Goal: Information Seeking & Learning: Learn about a topic

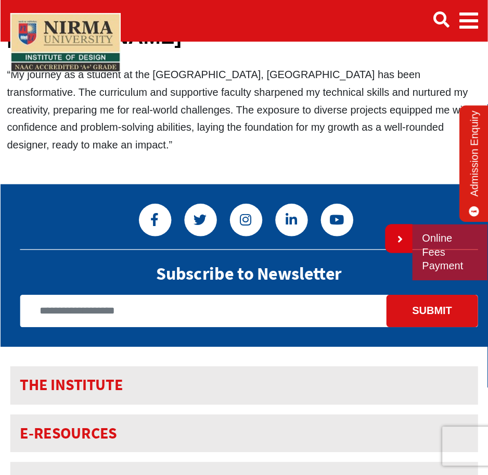
scroll to position [83, 0]
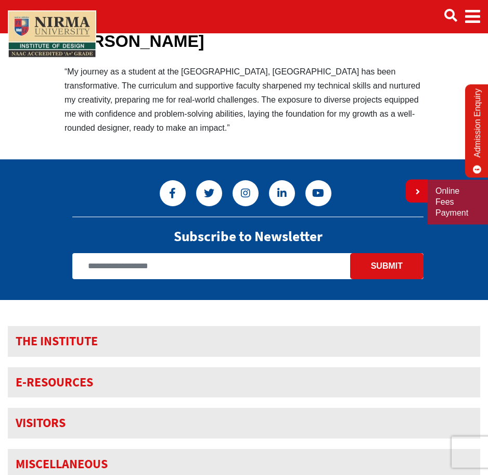
drag, startPoint x: 360, startPoint y: 1, endPoint x: 177, endPoint y: 153, distance: 238.6
click at [177, 153] on body "Admissions & Aid Academics" at bounding box center [244, 274] width 488 height 714
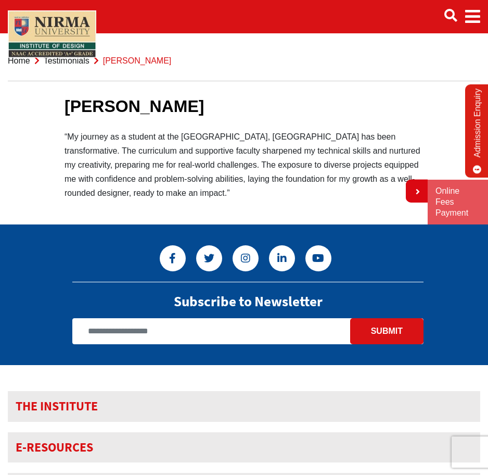
scroll to position [21, 0]
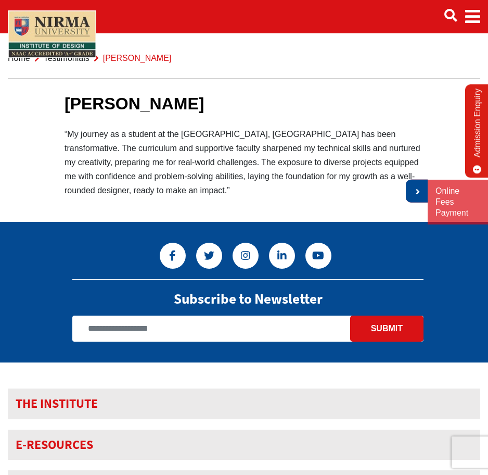
click at [410, 180] on link at bounding box center [417, 191] width 22 height 23
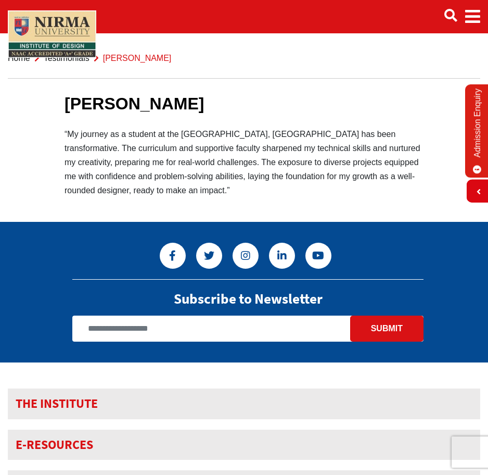
click at [68, 61] on link "Testimonials" at bounding box center [67, 58] width 46 height 9
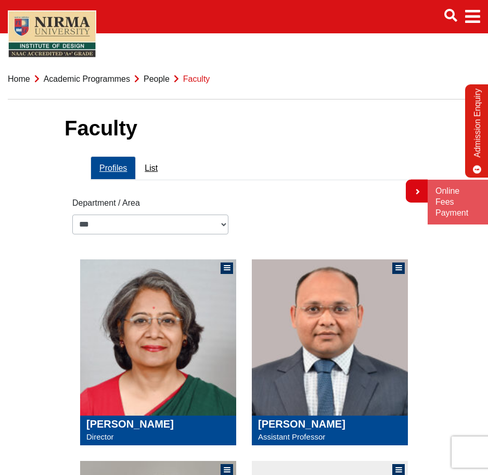
click at [15, 85] on li "Home" at bounding box center [19, 79] width 22 height 14
click at [18, 79] on link "Home" at bounding box center [19, 78] width 22 height 9
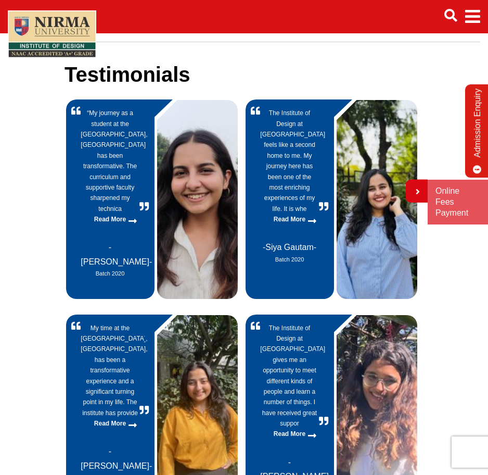
scroll to position [60, 0]
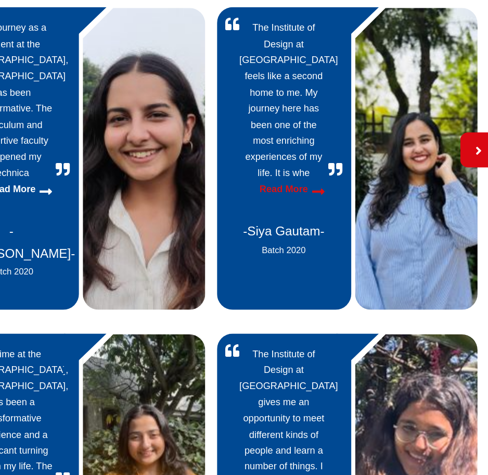
click at [311, 214] on icon at bounding box center [312, 218] width 8 height 9
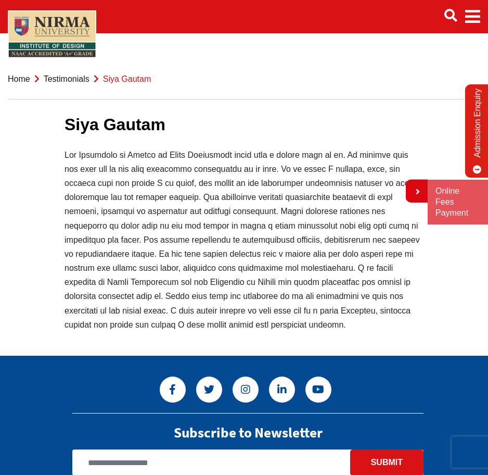
scroll to position [21, 0]
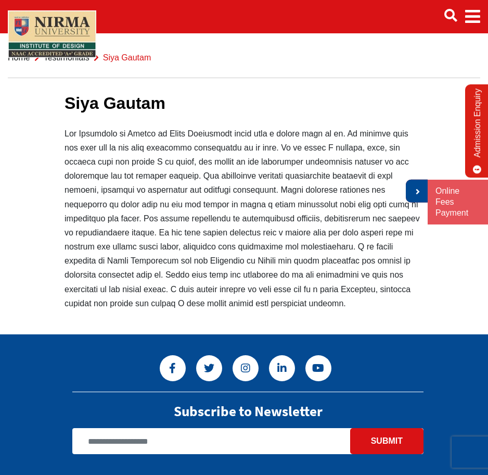
click at [421, 186] on link at bounding box center [417, 191] width 22 height 23
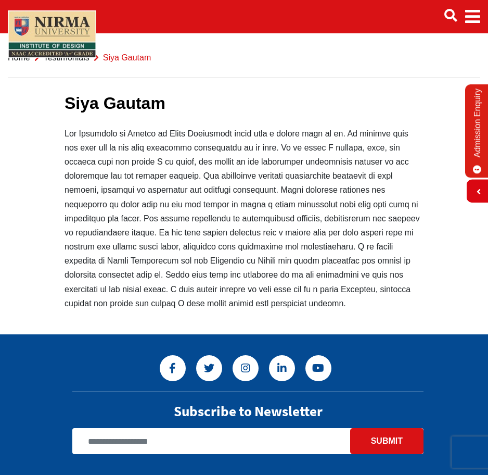
click at [69, 58] on link "Testimonials" at bounding box center [67, 57] width 46 height 9
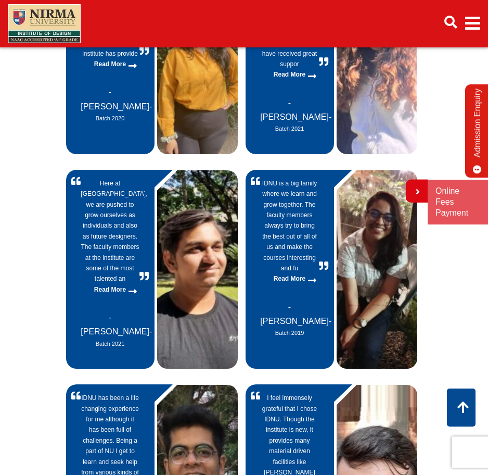
scroll to position [418, 0]
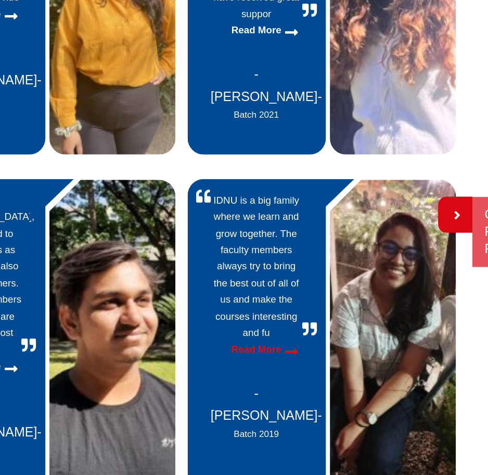
click at [296, 272] on p "Read More" at bounding box center [289, 277] width 58 height 10
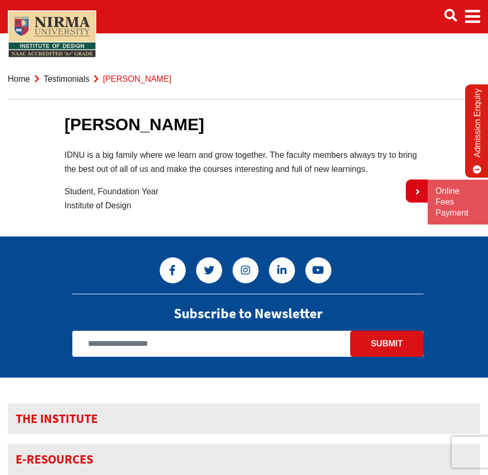
click at [79, 81] on link "Testimonials" at bounding box center [67, 78] width 46 height 9
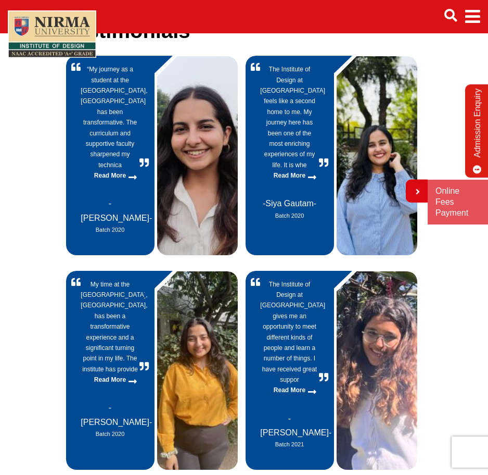
scroll to position [102, 0]
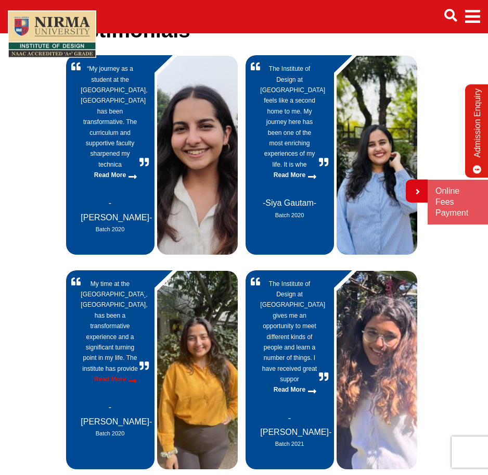
click at [119, 374] on p "Read More" at bounding box center [110, 379] width 58 height 10
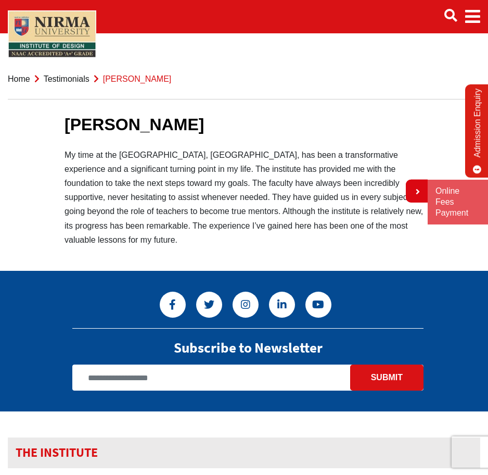
scroll to position [36, 0]
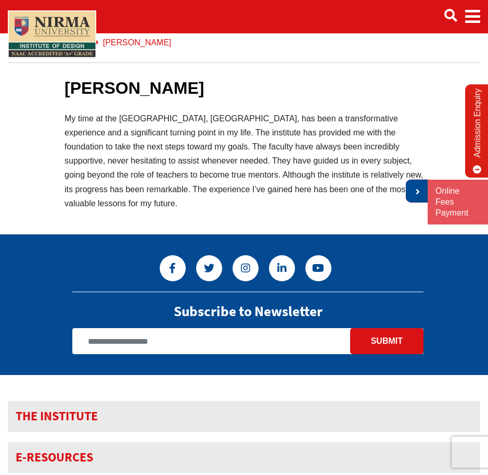
click at [423, 186] on link at bounding box center [417, 191] width 22 height 23
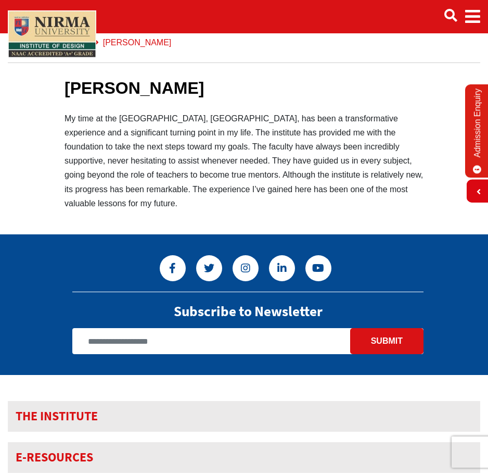
scroll to position [0, 0]
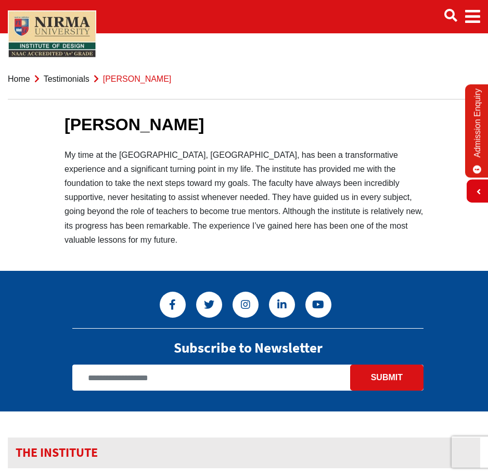
click at [65, 82] on link "Testimonials" at bounding box center [67, 78] width 46 height 9
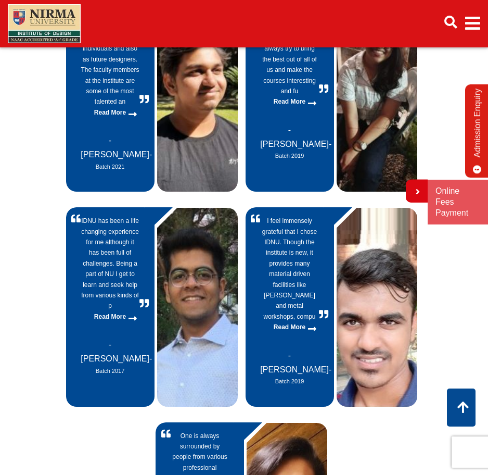
scroll to position [586, 0]
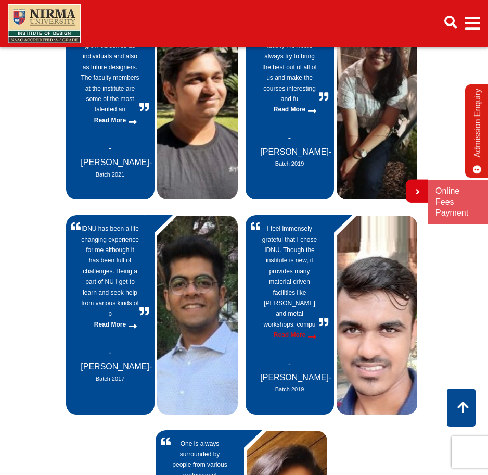
click at [312, 330] on p "Read More" at bounding box center [289, 335] width 58 height 10
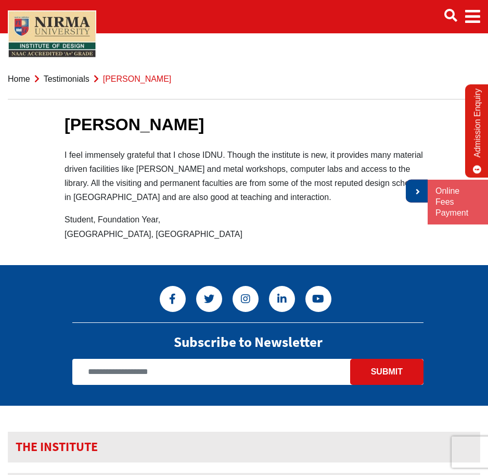
click at [415, 191] on icon at bounding box center [417, 191] width 6 height 8
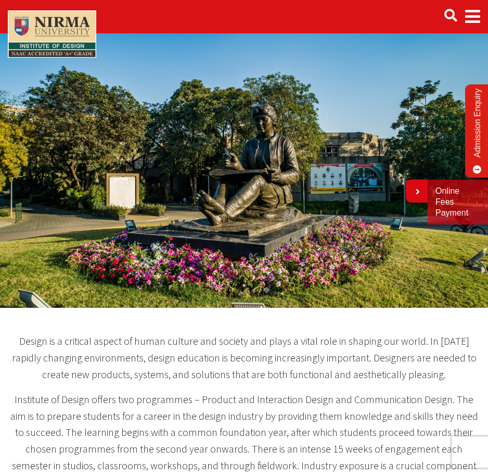
click at [470, 12] on span "Main navigation" at bounding box center [473, 16] width 15 height 29
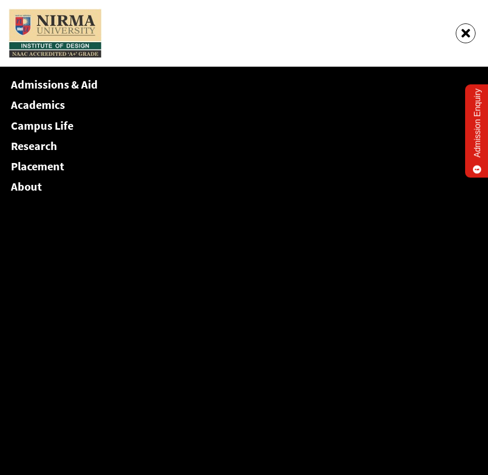
click at [42, 104] on link "Academics" at bounding box center [38, 104] width 54 height 15
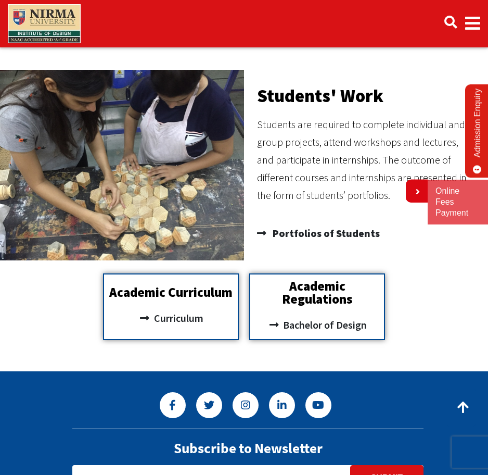
scroll to position [572, 0]
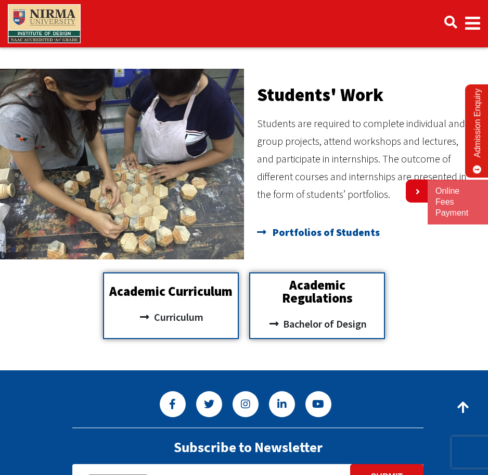
click at [331, 227] on span "Portfolios of Students" at bounding box center [325, 232] width 110 height 21
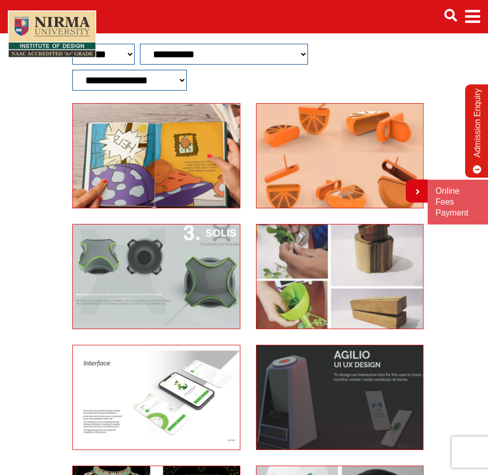
scroll to position [108, 0]
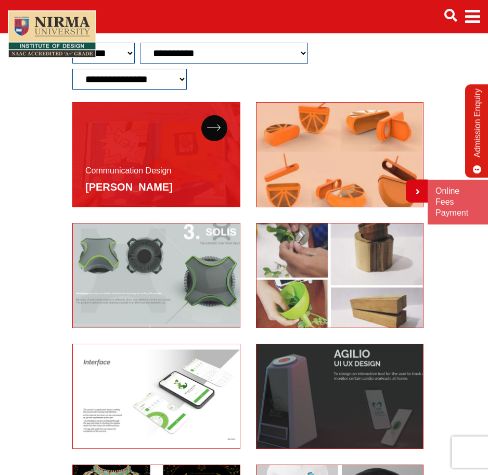
click at [190, 131] on div "Communication Design [PERSON_NAME]" at bounding box center [156, 154] width 168 height 105
click at [218, 127] on icon at bounding box center [214, 127] width 14 height 7
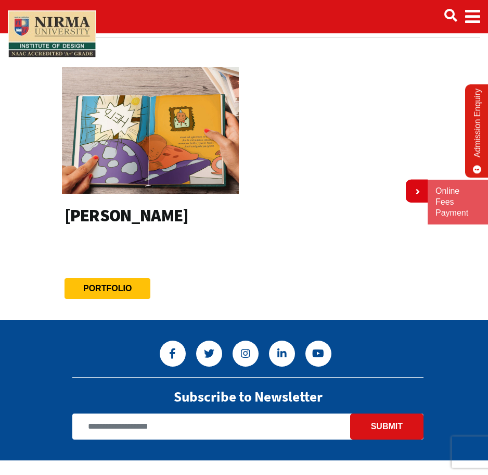
scroll to position [65, 0]
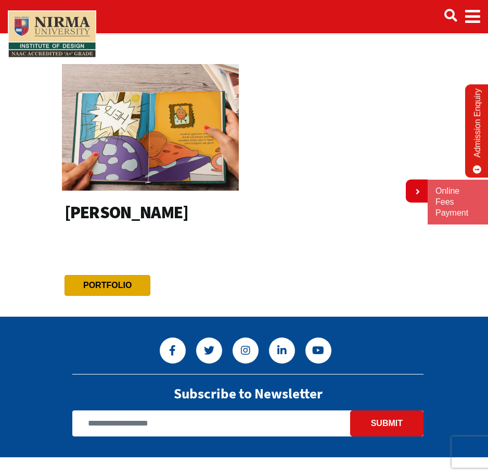
click at [122, 275] on btn "Portfolio" at bounding box center [108, 285] width 86 height 21
click at [119, 283] on link "Portfolio" at bounding box center [107, 285] width 48 height 9
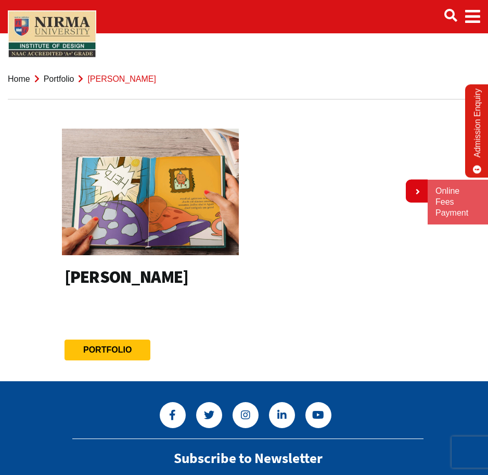
click at [58, 79] on link "Portfolio" at bounding box center [59, 78] width 31 height 9
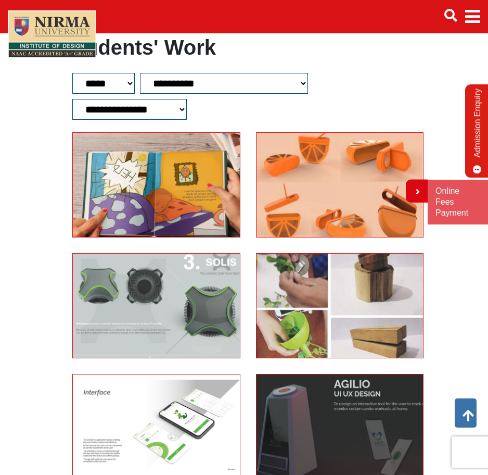
scroll to position [70, 0]
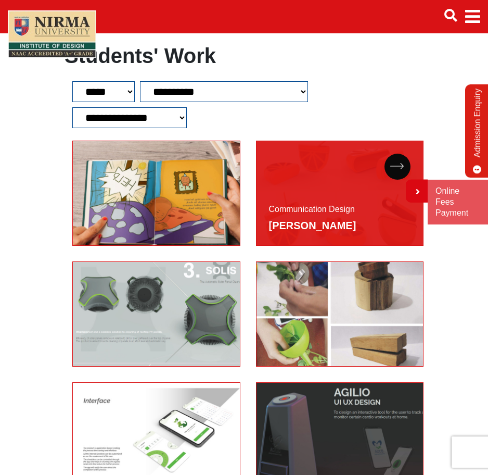
click at [356, 228] on div "Communication Design [PERSON_NAME]" at bounding box center [340, 193] width 168 height 105
click at [395, 157] on div at bounding box center [398, 167] width 26 height 26
click at [393, 168] on icon at bounding box center [398, 166] width 14 height 7
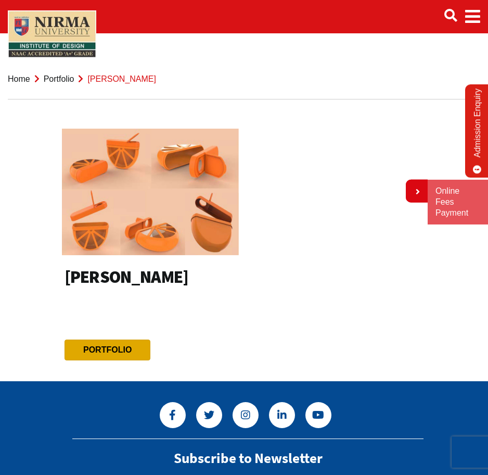
click at [120, 350] on link "Portfolio" at bounding box center [107, 349] width 48 height 9
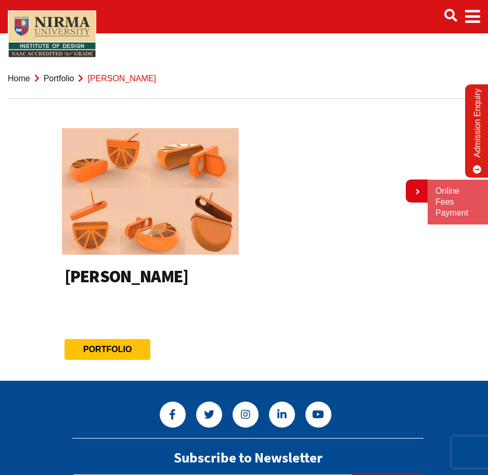
click at [31, 78] on li "Portfolio" at bounding box center [52, 78] width 44 height 14
click at [23, 78] on link "Home" at bounding box center [19, 78] width 22 height 9
